Goal: Task Accomplishment & Management: Manage account settings

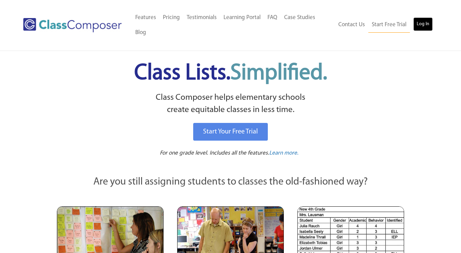
click at [418, 24] on link "Log In" at bounding box center [423, 24] width 19 height 14
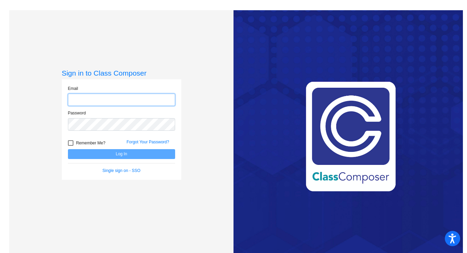
type input "[EMAIL_ADDRESS][DOMAIN_NAME]"
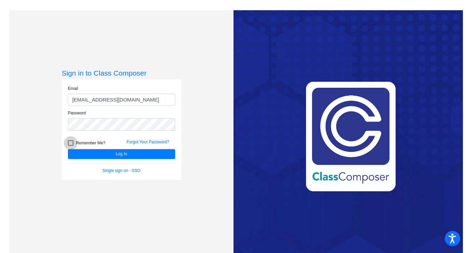
click at [69, 144] on div at bounding box center [70, 143] width 5 height 5
click at [70, 146] on input "Remember Me?" at bounding box center [70, 146] width 0 height 0
checkbox input "true"
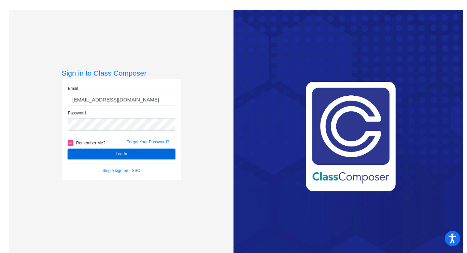
click at [104, 150] on button "Log In" at bounding box center [121, 154] width 107 height 10
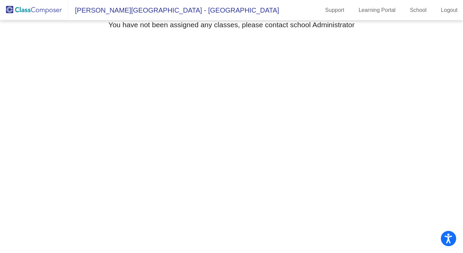
click at [137, 15] on span "[PERSON_NAME][GEOGRAPHIC_DATA] - [GEOGRAPHIC_DATA]" at bounding box center [173, 10] width 211 height 11
click at [50, 11] on img at bounding box center [34, 10] width 68 height 20
click at [32, 12] on img at bounding box center [34, 10] width 68 height 20
click at [414, 11] on link "School" at bounding box center [418, 10] width 28 height 11
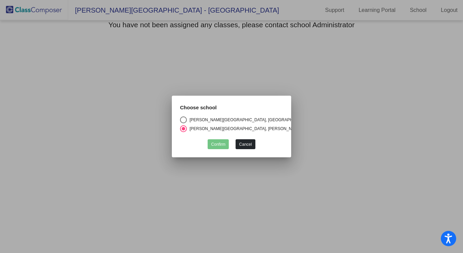
click at [254, 139] on div "Confirm Cancel" at bounding box center [231, 142] width 103 height 13
click at [251, 143] on button "Cancel" at bounding box center [245, 144] width 19 height 10
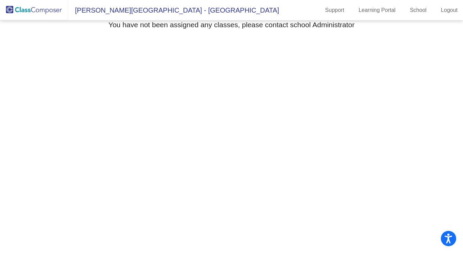
click at [168, 15] on span "[PERSON_NAME][GEOGRAPHIC_DATA] - [GEOGRAPHIC_DATA]" at bounding box center [173, 10] width 211 height 11
click at [161, 10] on span "[PERSON_NAME][GEOGRAPHIC_DATA] - [GEOGRAPHIC_DATA]" at bounding box center [173, 10] width 211 height 11
click at [46, 8] on img at bounding box center [34, 10] width 68 height 20
